Goal: Task Accomplishment & Management: Use online tool/utility

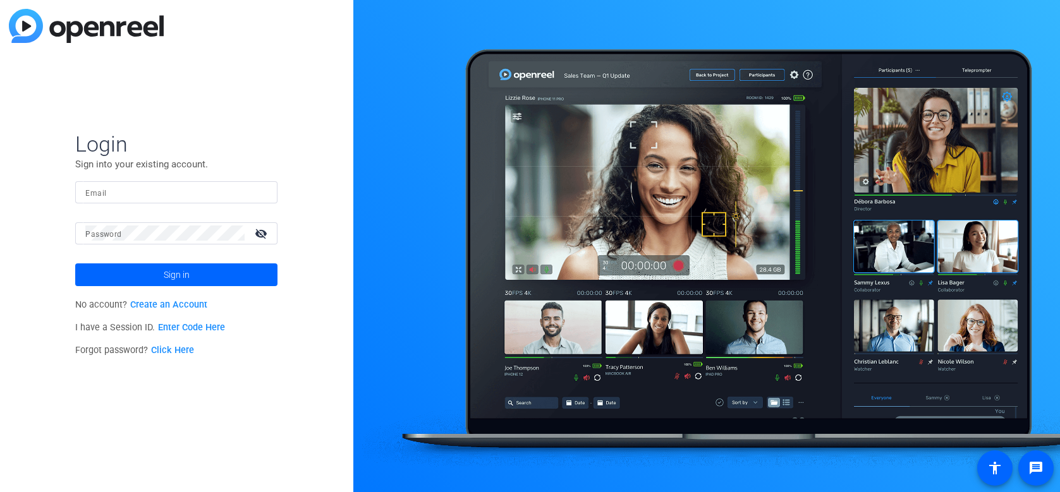
click at [133, 185] on input "Email" at bounding box center [176, 192] width 182 height 15
paste input "[PERSON_NAME][EMAIL_ADDRESS][DOMAIN_NAME]"
type input "[PERSON_NAME][EMAIL_ADDRESS][DOMAIN_NAME]"
click at [262, 235] on mat-icon "visibility_off" at bounding box center [262, 233] width 30 height 18
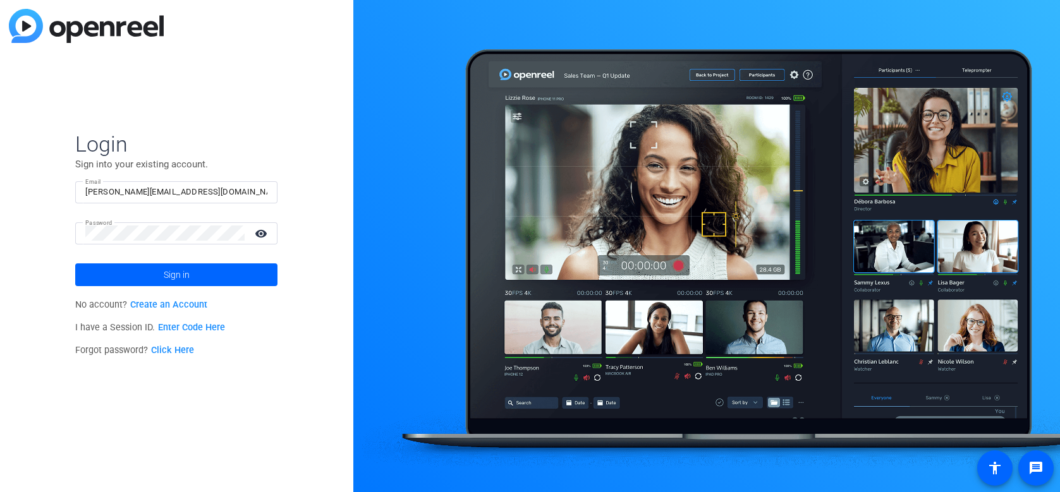
click at [262, 235] on mat-icon "visibility" at bounding box center [262, 233] width 30 height 18
click at [161, 276] on span at bounding box center [176, 275] width 202 height 30
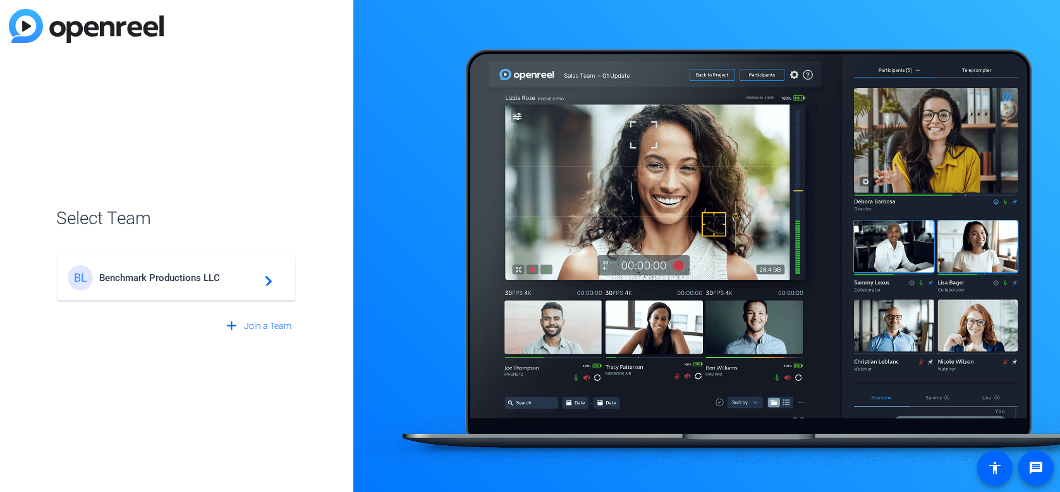
click at [266, 280] on mat-icon "navigate_next" at bounding box center [264, 278] width 15 height 15
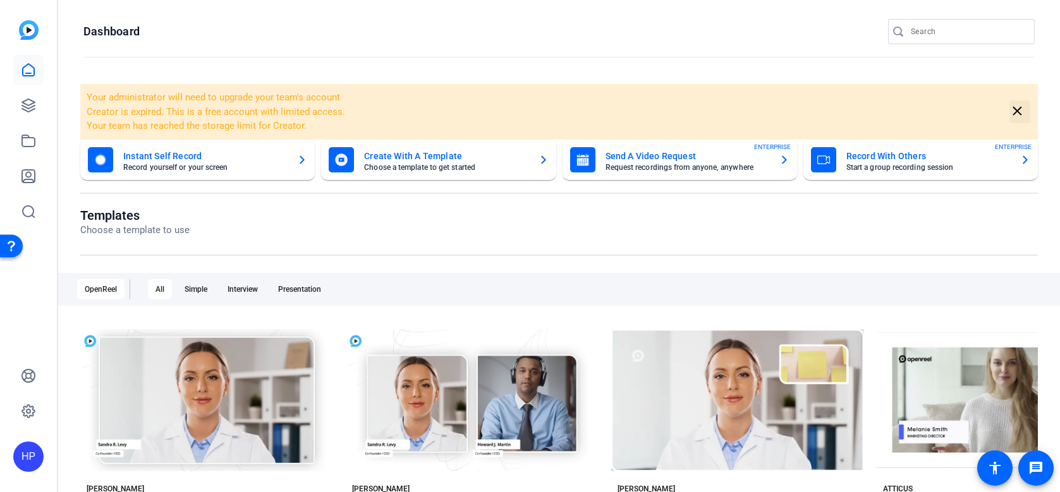
click at [1012, 110] on mat-icon "close" at bounding box center [1018, 112] width 16 height 16
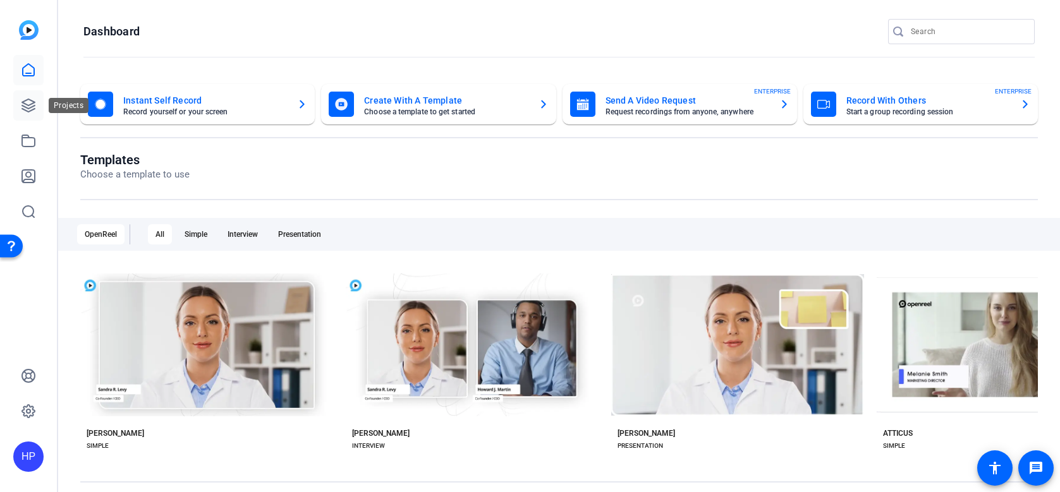
click at [32, 104] on icon at bounding box center [28, 105] width 13 height 13
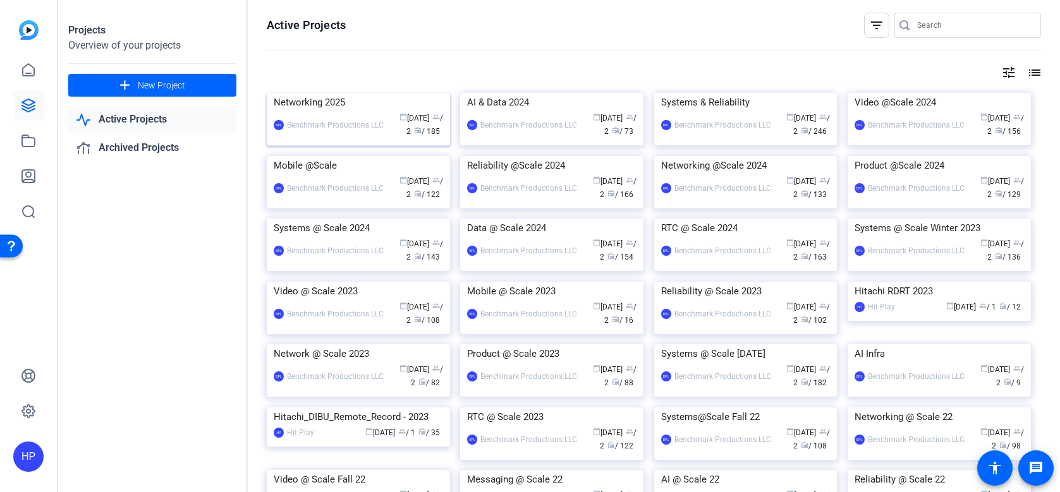
click at [370, 93] on img at bounding box center [358, 93] width 183 height 0
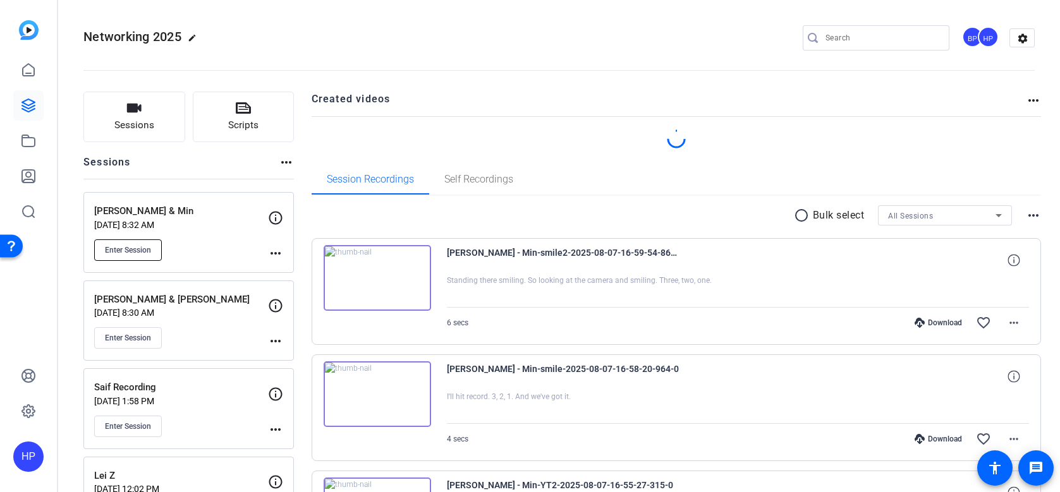
click at [134, 245] on span "Enter Session" at bounding box center [128, 250] width 46 height 10
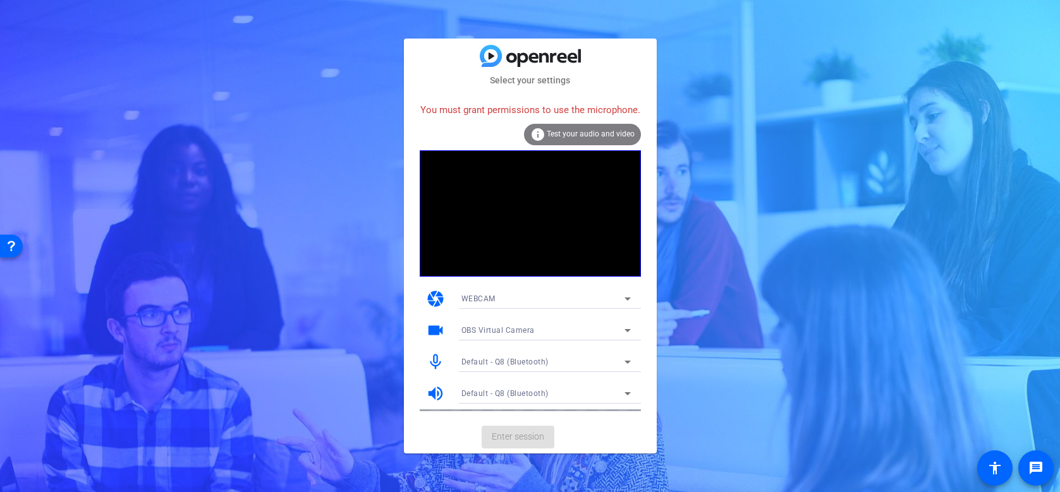
click at [525, 438] on mat-card-actions "Enter session" at bounding box center [530, 437] width 253 height 33
click at [509, 438] on mat-card-actions "Enter session" at bounding box center [530, 437] width 253 height 33
click at [630, 296] on icon at bounding box center [627, 298] width 15 height 15
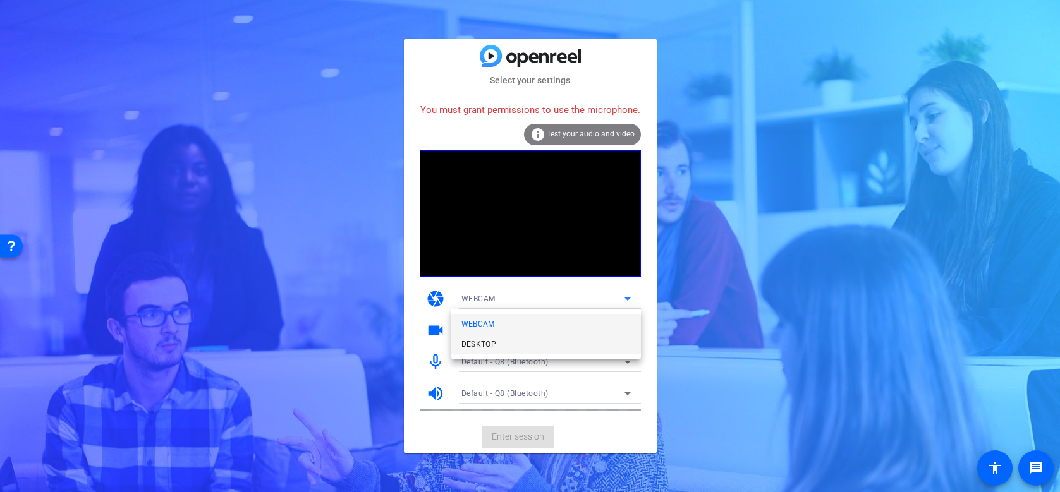
click at [484, 344] on span "DESKTOP" at bounding box center [479, 344] width 35 height 15
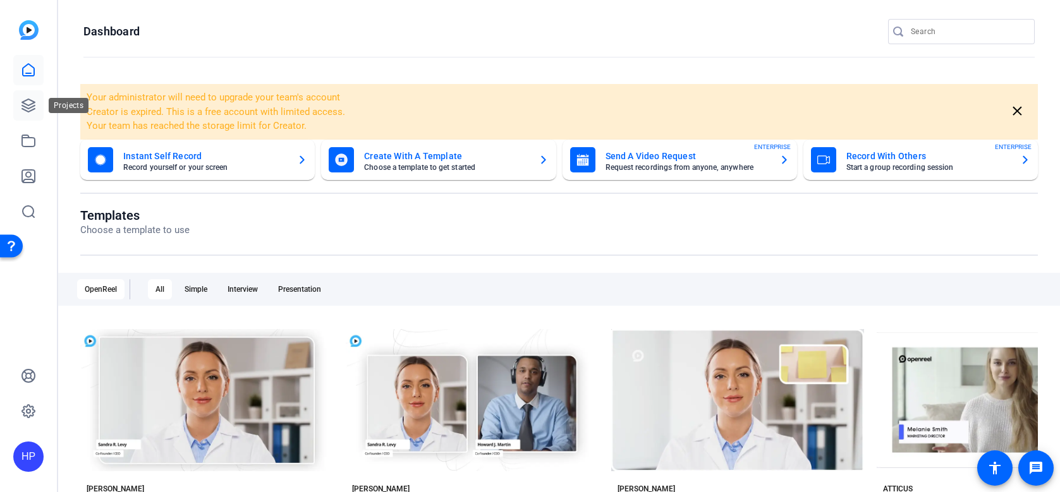
click at [25, 108] on icon at bounding box center [28, 105] width 15 height 15
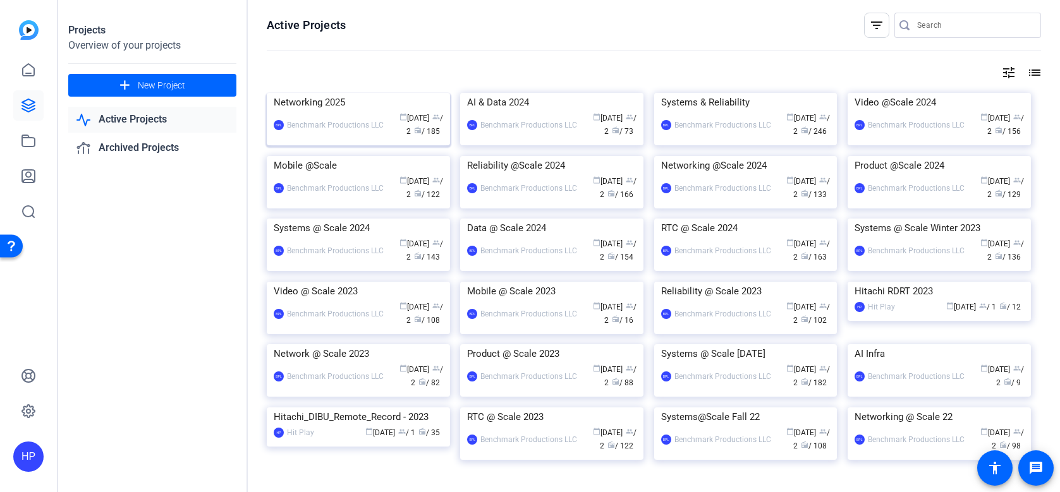
click at [334, 93] on img at bounding box center [358, 93] width 183 height 0
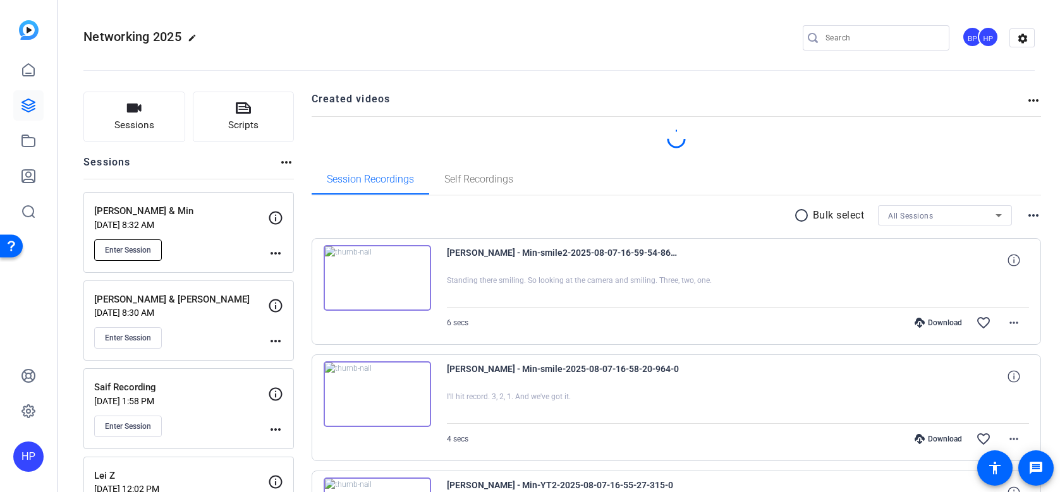
click at [139, 245] on span "Enter Session" at bounding box center [128, 250] width 46 height 10
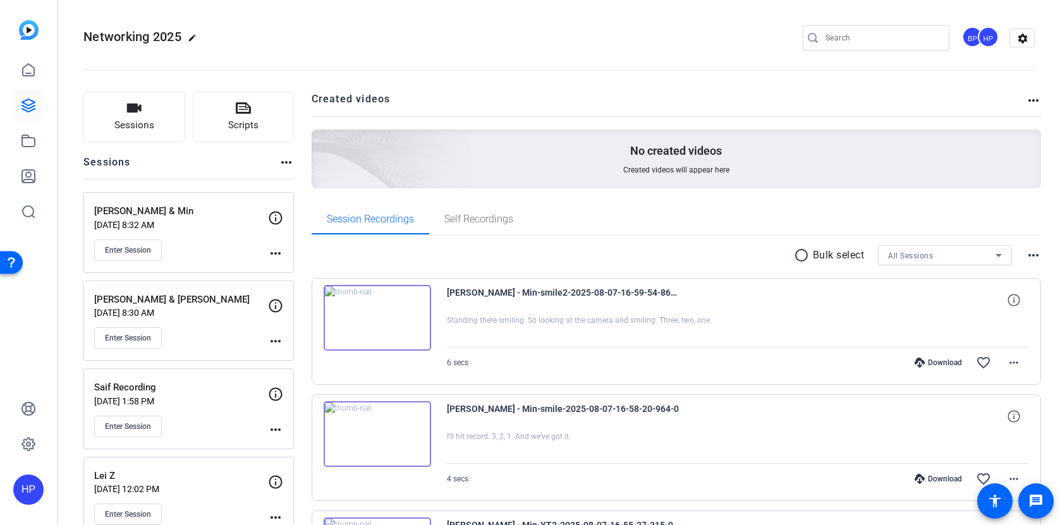
click at [30, 492] on div "HP" at bounding box center [28, 490] width 30 height 30
click at [163, 475] on mat-icon "logout" at bounding box center [167, 471] width 15 height 15
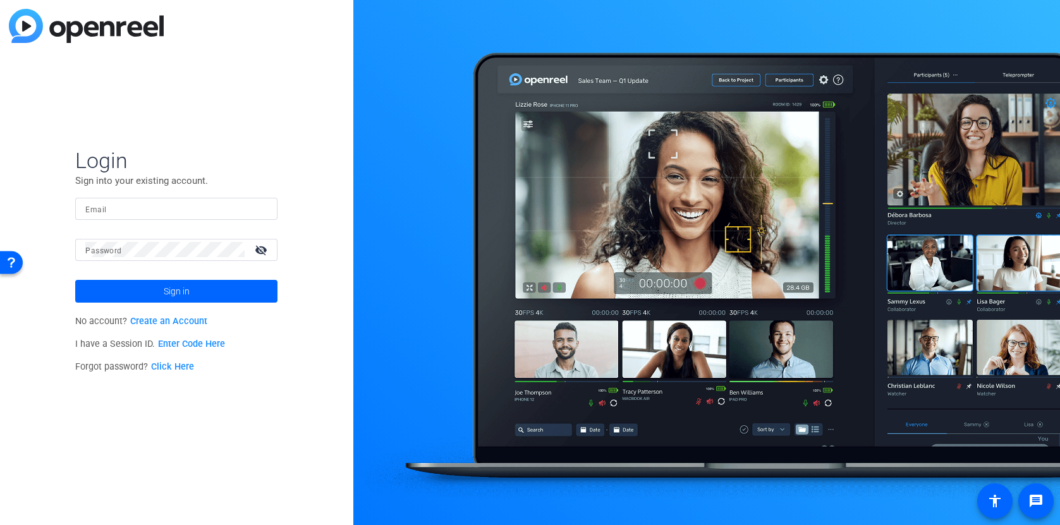
type input "chris@benchmarkproductions.com"
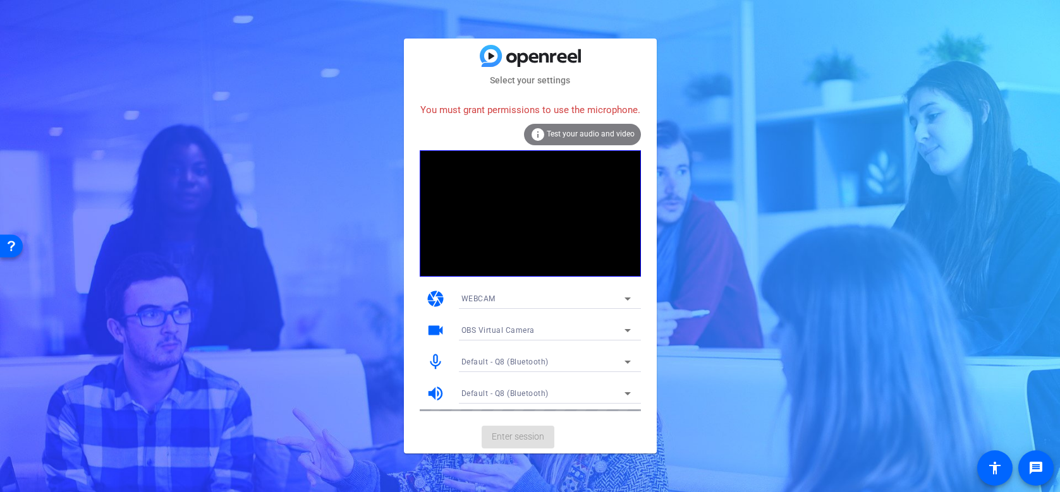
click at [595, 230] on video at bounding box center [530, 213] width 221 height 126
click at [628, 361] on icon at bounding box center [628, 362] width 6 height 3
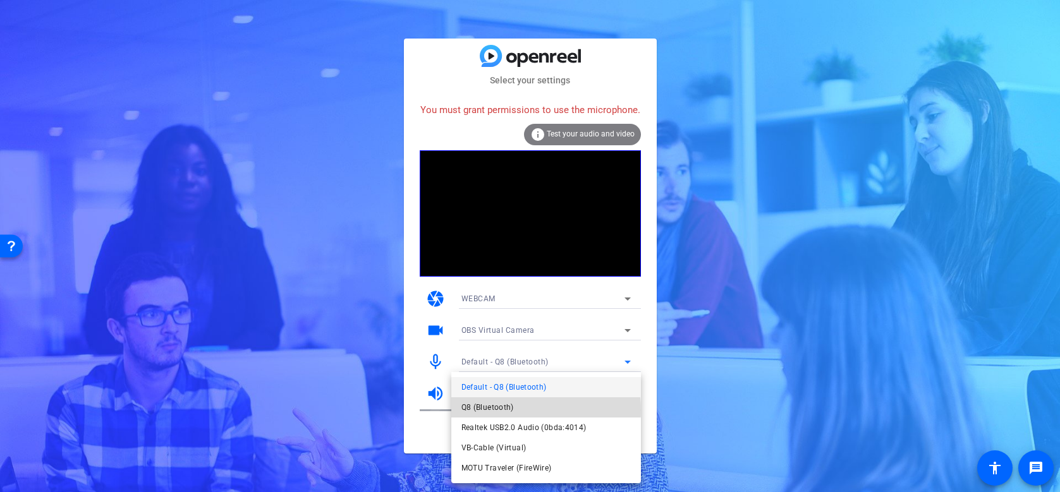
click at [499, 410] on span "Q8 (Bluetooth)" at bounding box center [488, 407] width 52 height 15
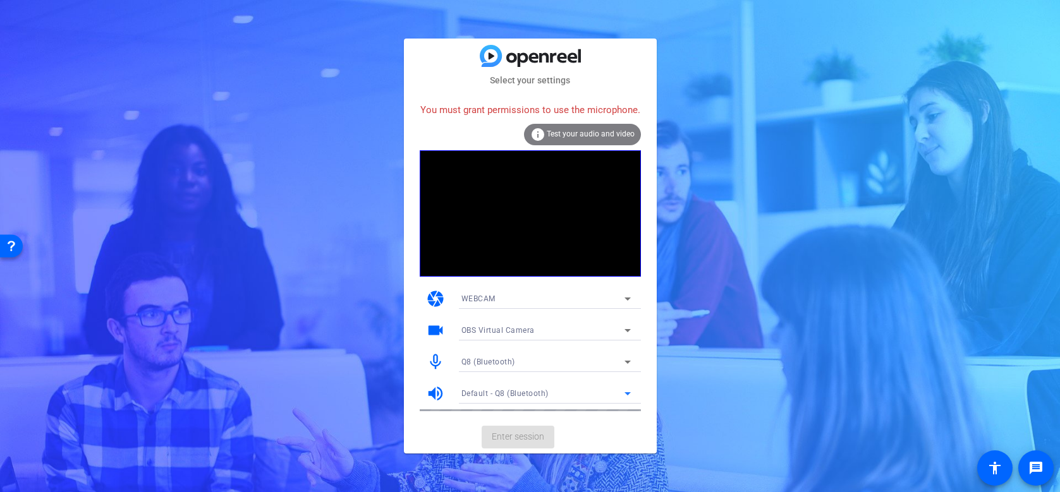
click at [627, 391] on icon at bounding box center [627, 393] width 15 height 15
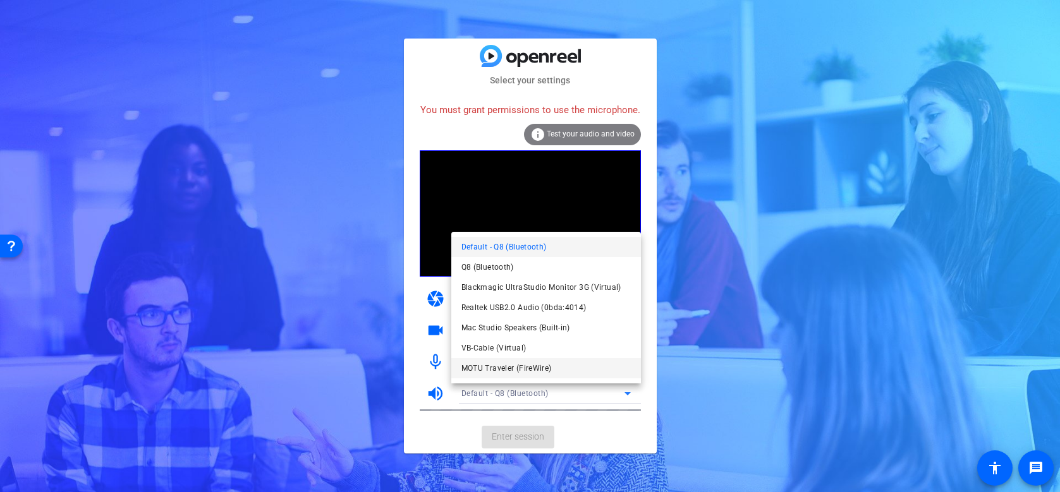
click at [572, 369] on mat-option "MOTU Traveler (FireWire)" at bounding box center [546, 368] width 190 height 20
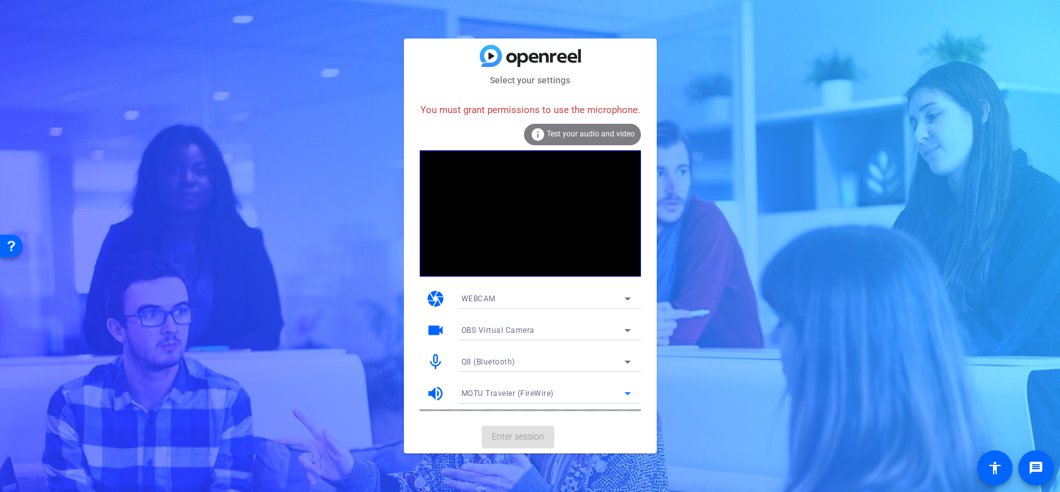
click at [584, 135] on span "Test your audio and video" at bounding box center [591, 134] width 88 height 9
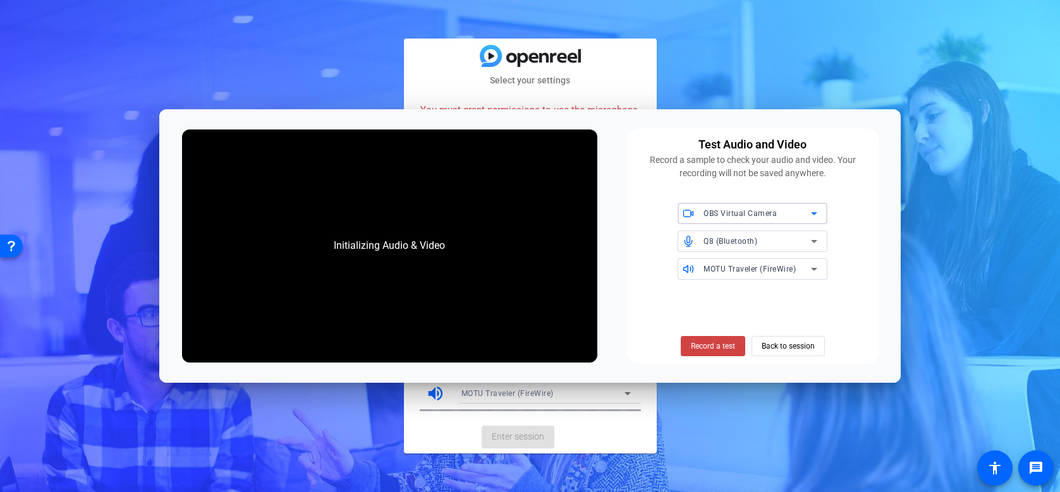
click at [781, 214] on div "OBS Virtual Camera" at bounding box center [757, 213] width 107 height 16
click at [781, 214] on div at bounding box center [530, 246] width 1060 height 492
click at [781, 245] on div "Q8 (Bluetooth)" at bounding box center [757, 241] width 107 height 16
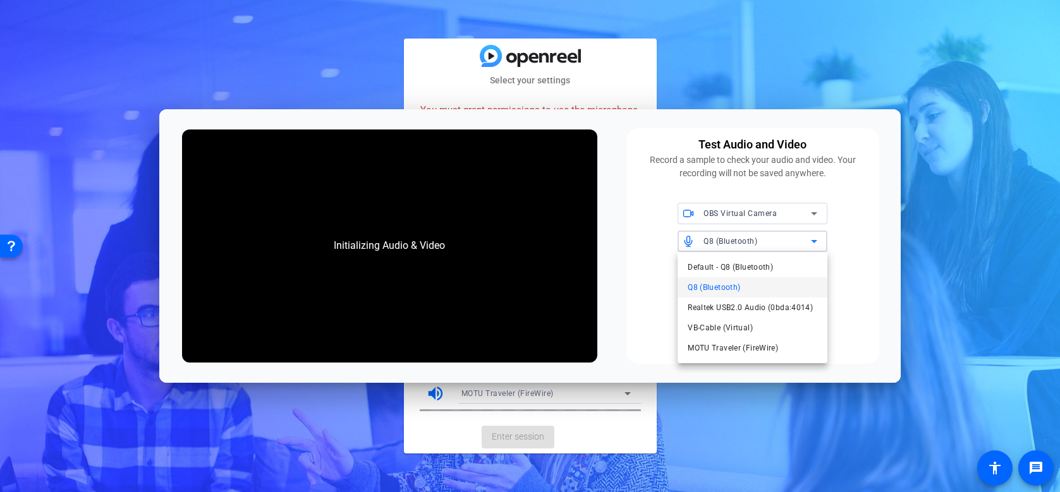
click at [782, 245] on div at bounding box center [530, 246] width 1060 height 492
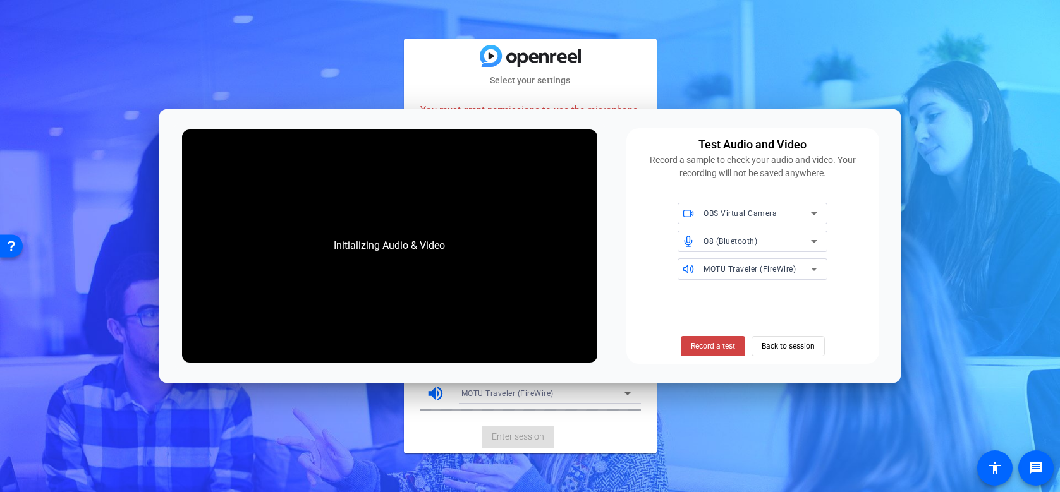
click at [788, 274] on div "MOTU Traveler (FireWire)" at bounding box center [757, 269] width 107 height 16
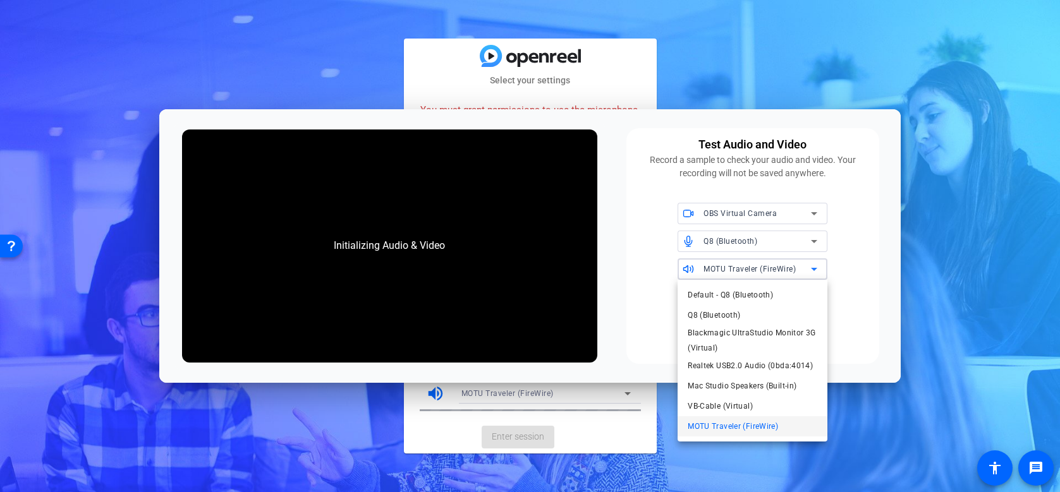
click at [710, 314] on span "Q8 (Bluetooth)" at bounding box center [714, 315] width 52 height 15
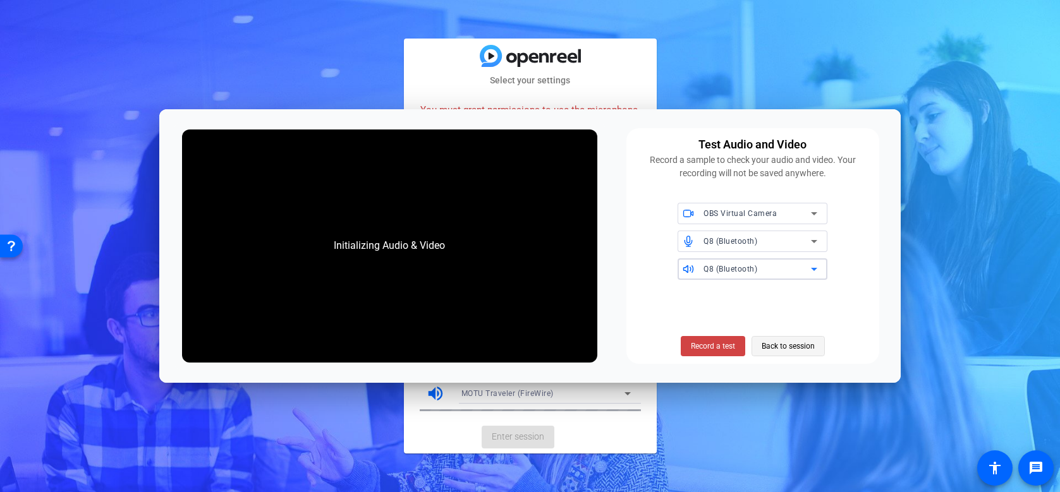
click at [805, 345] on span "Back to session" at bounding box center [788, 346] width 53 height 24
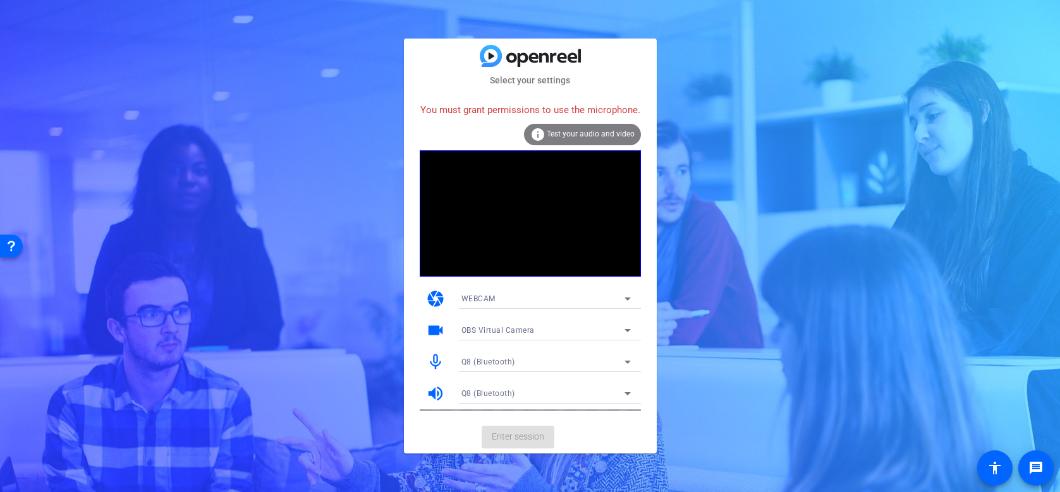
click at [628, 362] on icon at bounding box center [628, 362] width 6 height 3
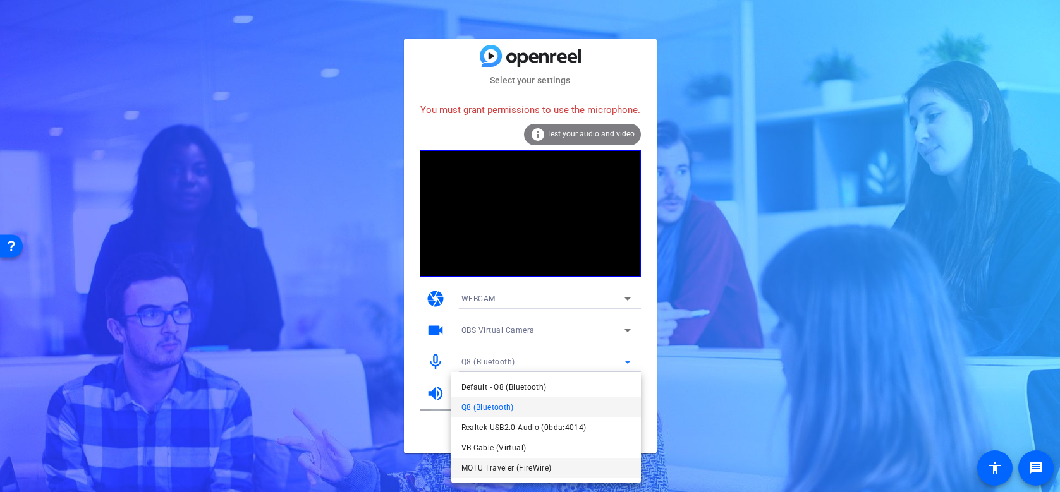
click at [518, 467] on span "MOTU Traveler (FireWire)" at bounding box center [507, 468] width 90 height 15
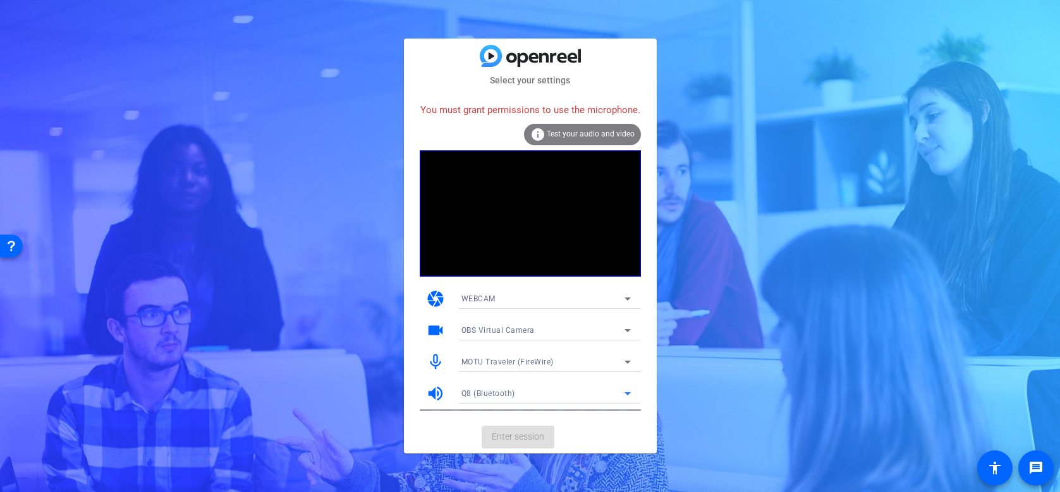
click at [631, 391] on icon at bounding box center [627, 393] width 15 height 15
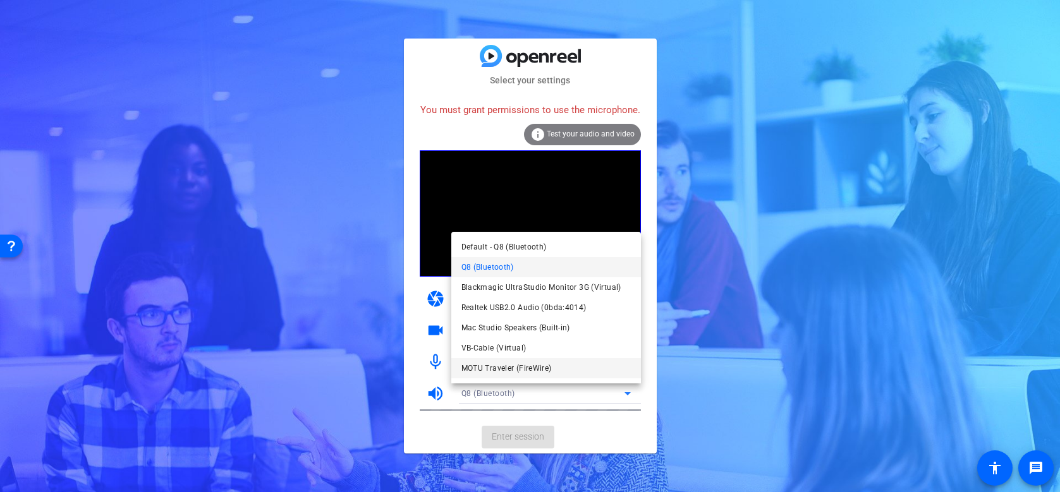
click at [534, 367] on span "MOTU Traveler (FireWire)" at bounding box center [507, 368] width 90 height 15
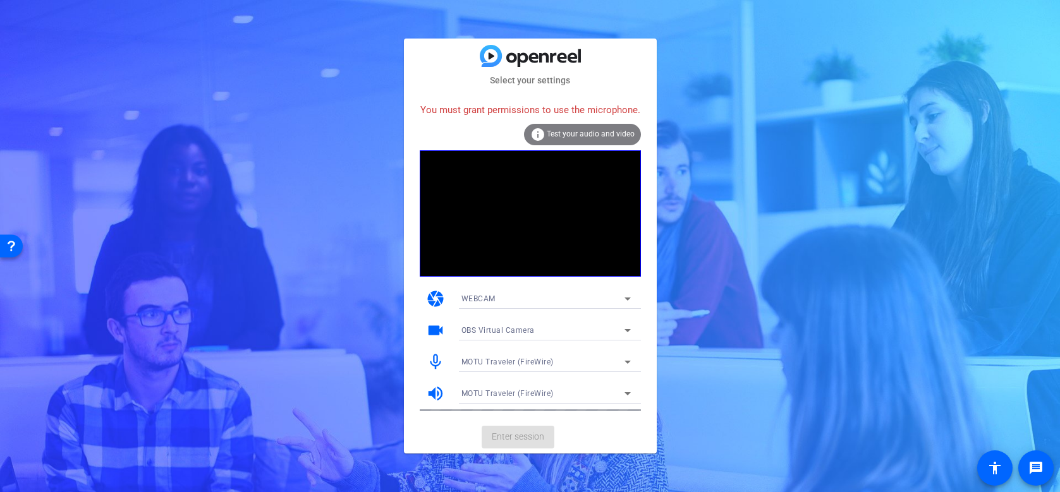
click at [525, 436] on mat-card-actions "Enter session" at bounding box center [530, 437] width 253 height 33
click at [626, 295] on icon at bounding box center [627, 298] width 15 height 15
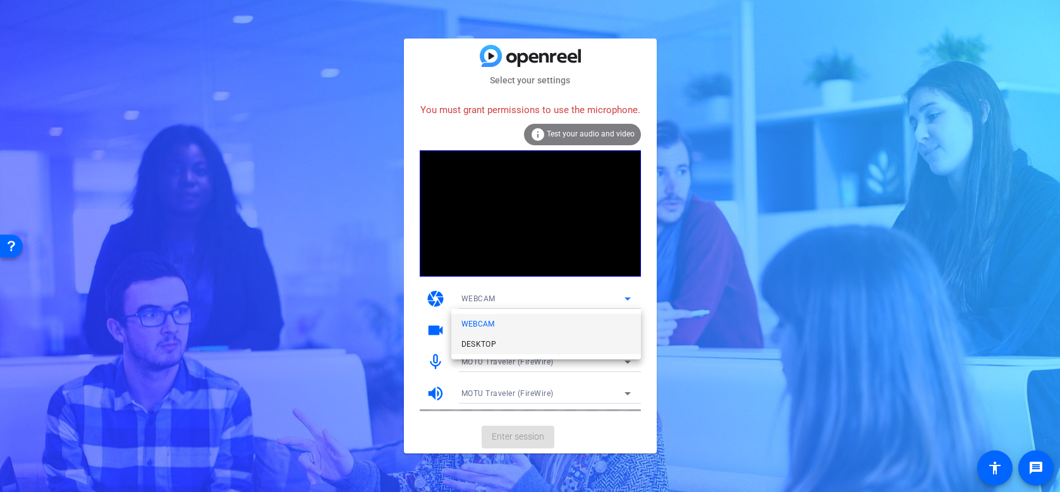
click at [495, 346] on span "DESKTOP" at bounding box center [479, 344] width 35 height 15
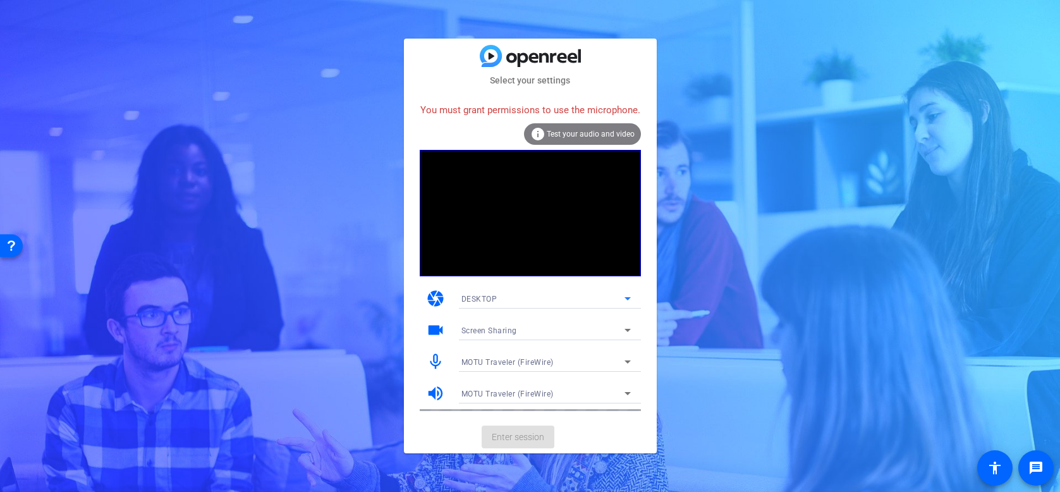
click at [584, 423] on mat-card-actions "Enter session" at bounding box center [530, 436] width 253 height 33
